Goal: Find specific page/section: Find specific page/section

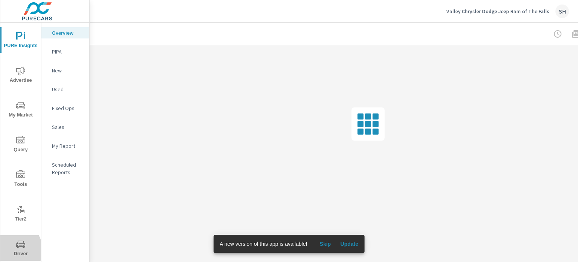
click at [12, 249] on span "Driver" at bounding box center [21, 248] width 36 height 18
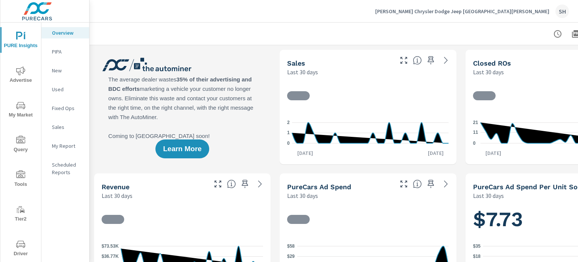
click at [29, 248] on span "Driver" at bounding box center [21, 248] width 36 height 18
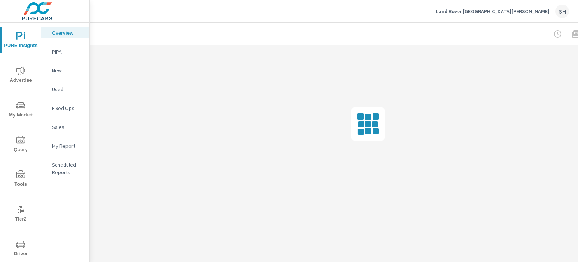
click at [23, 245] on icon "nav menu" at bounding box center [20, 243] width 9 height 9
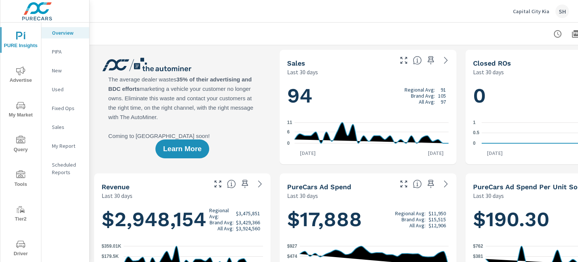
click at [19, 249] on span "Driver" at bounding box center [21, 248] width 36 height 18
